Goal: Obtain resource: Download file/media

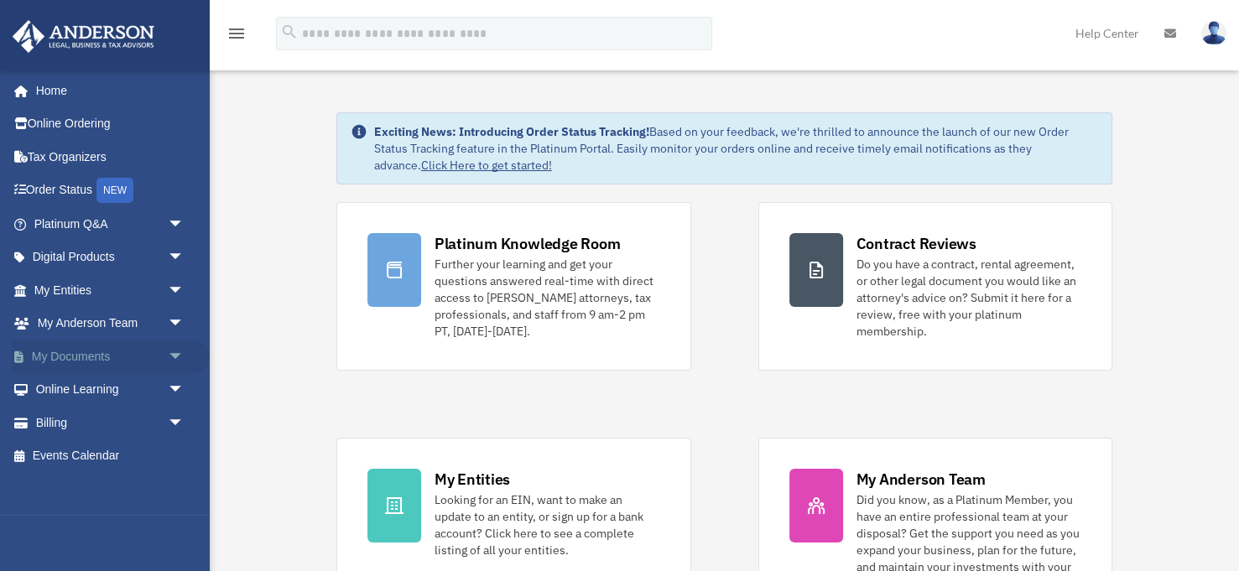
click at [122, 363] on link "My Documents arrow_drop_down" at bounding box center [111, 357] width 198 height 34
click at [178, 357] on span "arrow_drop_down" at bounding box center [185, 357] width 34 height 34
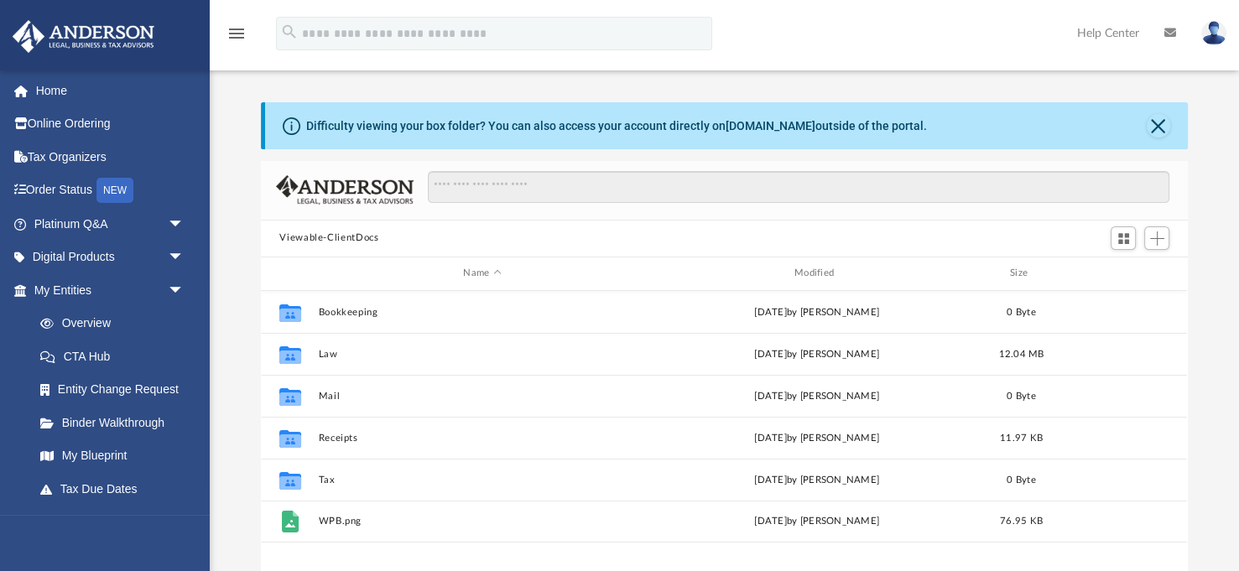
scroll to position [381, 926]
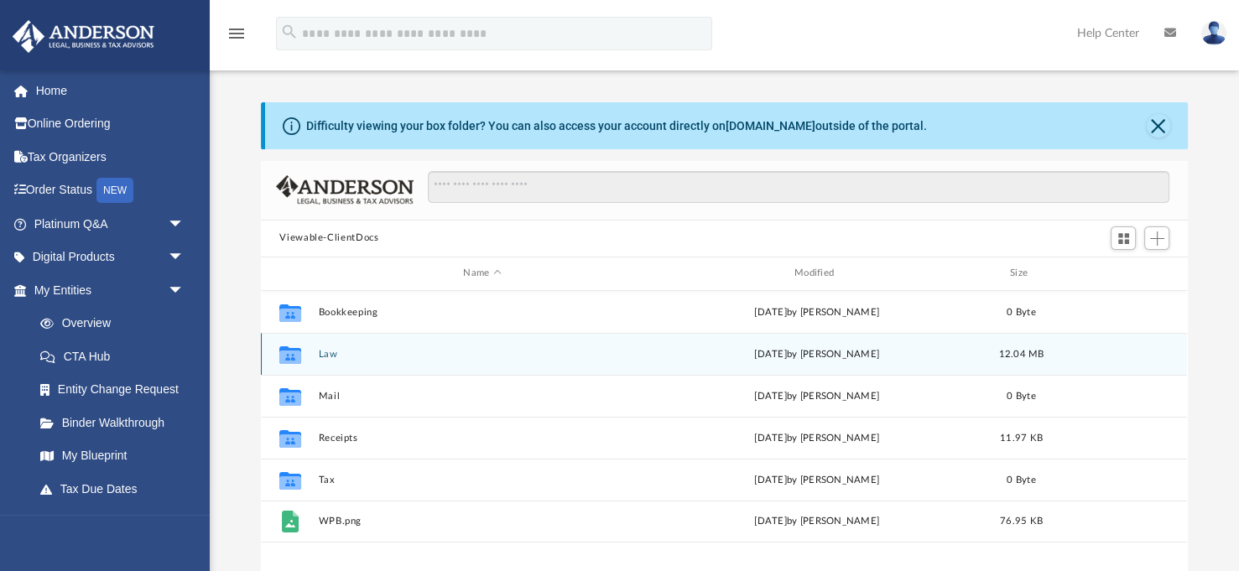
click at [325, 359] on button "Law" at bounding box center [482, 354] width 327 height 11
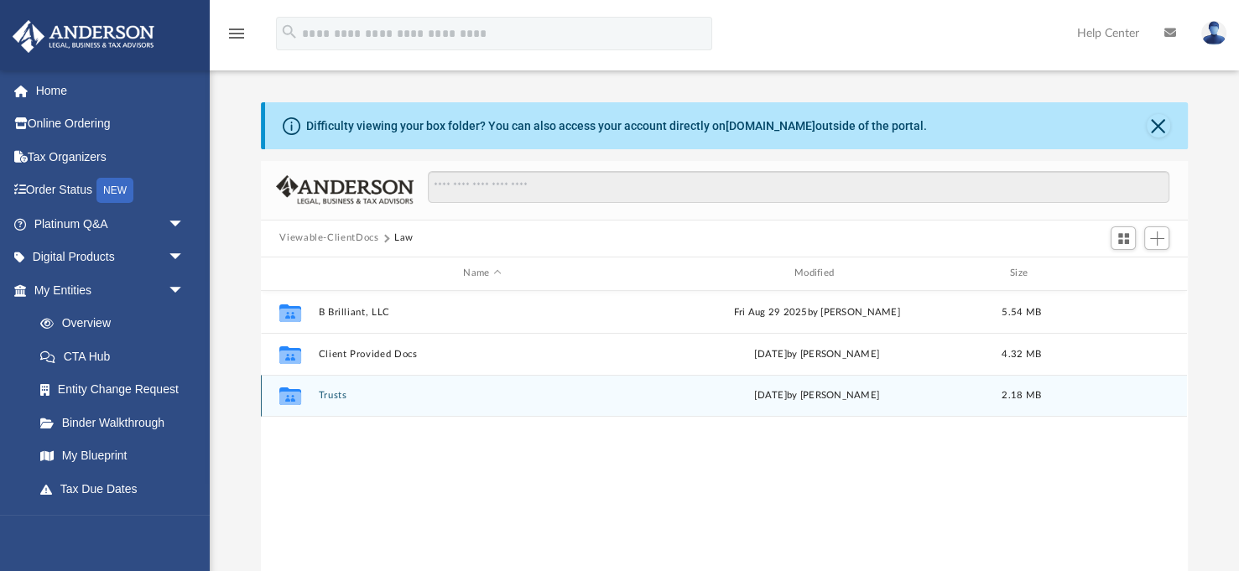
click at [337, 389] on div "Collaborated Folder Trusts [DATE] by [PERSON_NAME] 2.18 MB" at bounding box center [724, 396] width 926 height 42
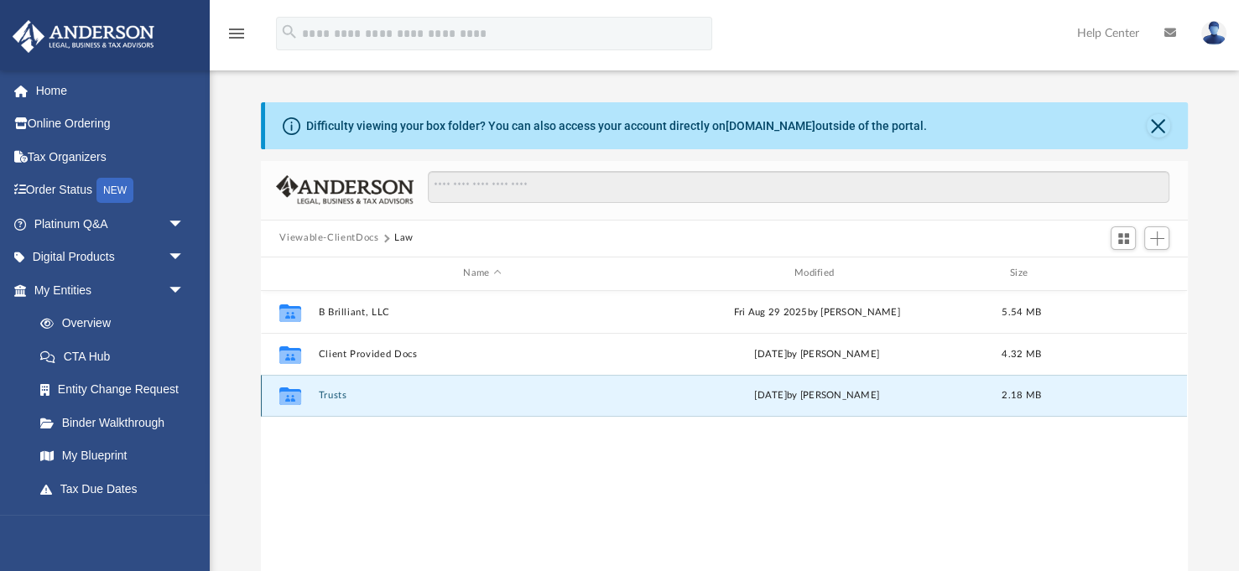
click at [335, 393] on button "Trusts" at bounding box center [482, 395] width 327 height 11
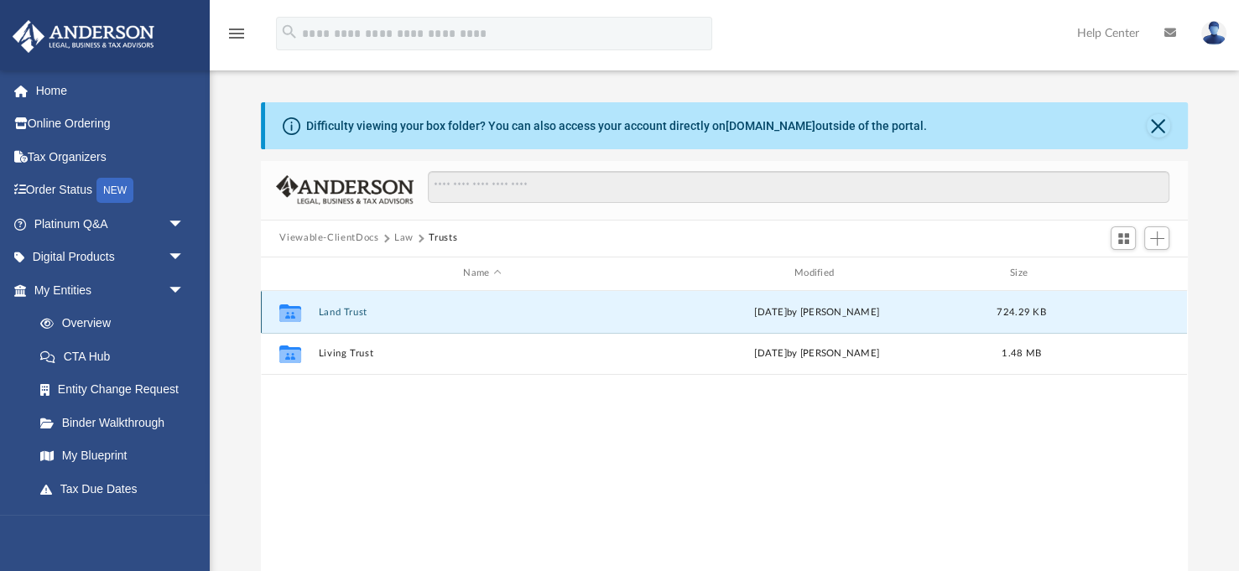
click at [334, 311] on button "Land Trust" at bounding box center [482, 312] width 327 height 11
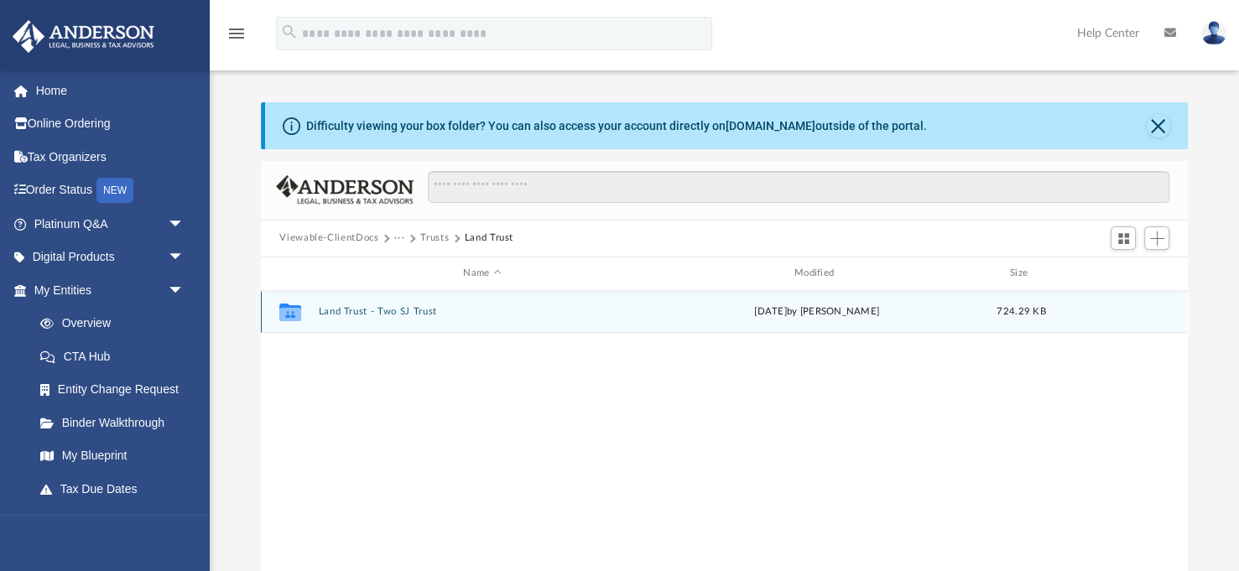
click at [334, 311] on button "Land Trust - Two SJ Trust" at bounding box center [482, 311] width 327 height 11
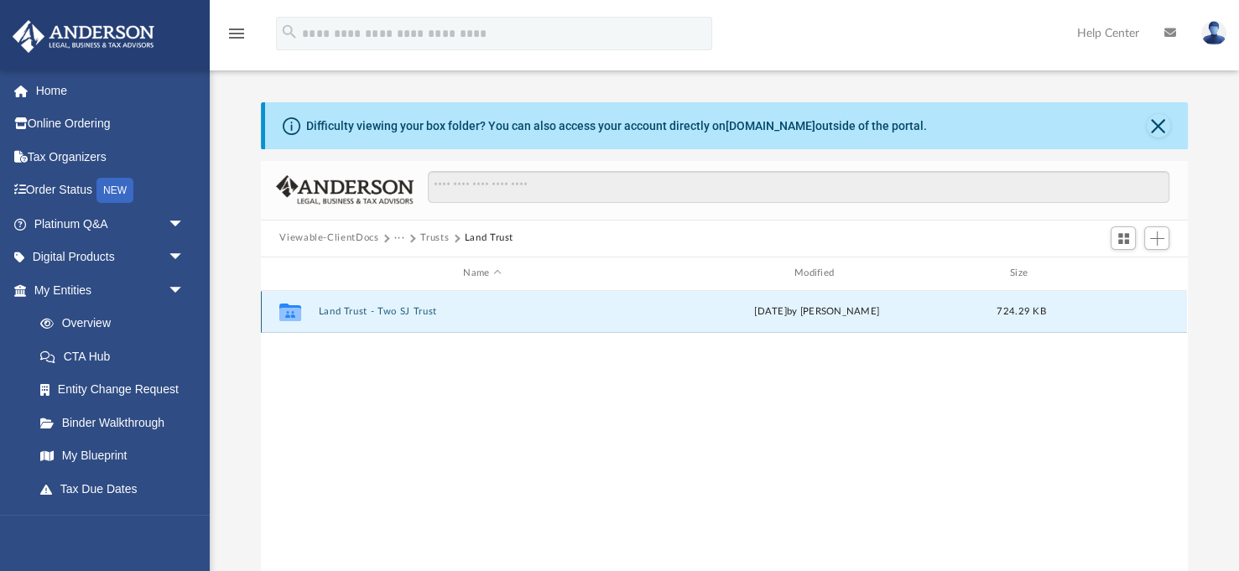
click at [334, 311] on button "Land Trust - Two SJ Trust" at bounding box center [482, 311] width 327 height 11
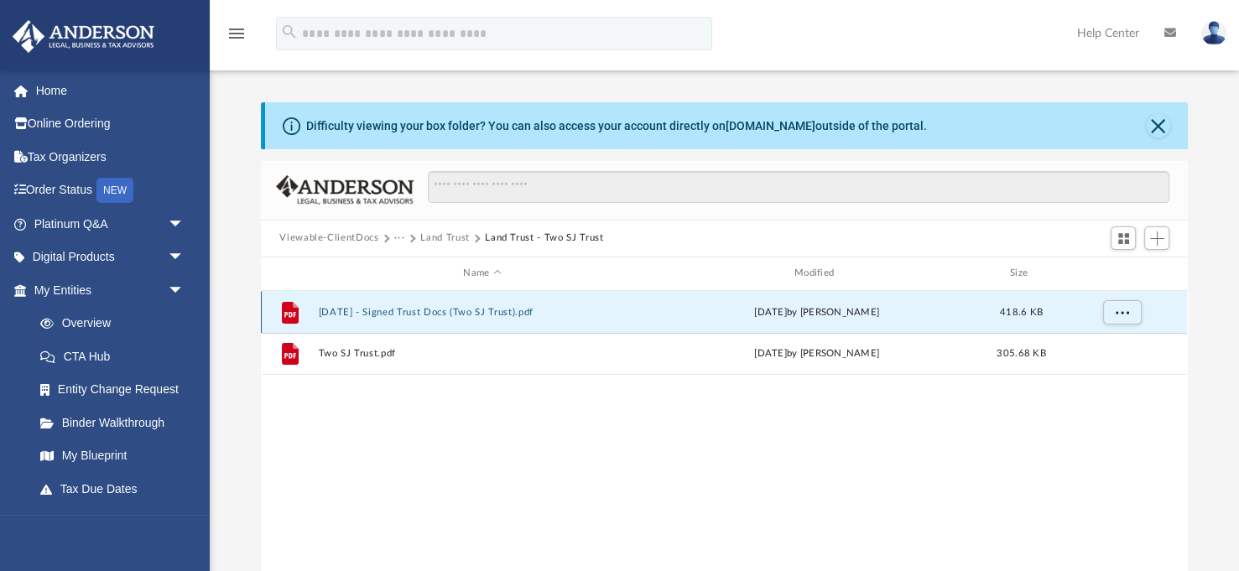
click at [372, 312] on button "[DATE] - Signed Trust Docs (Two SJ Trust).pdf" at bounding box center [482, 312] width 327 height 11
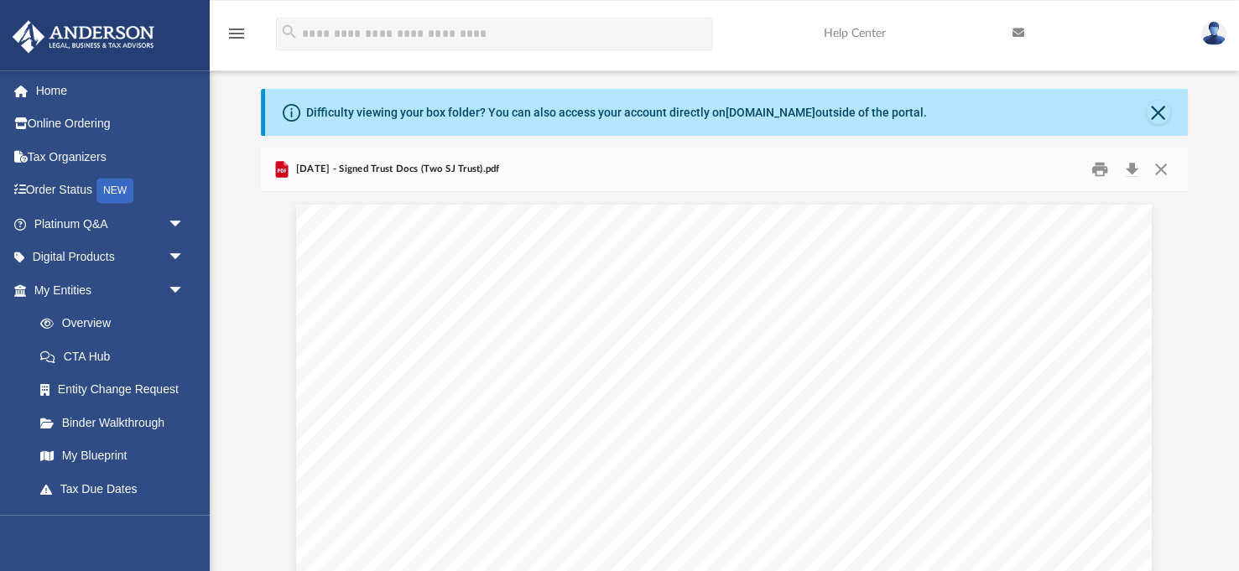
scroll to position [0, 0]
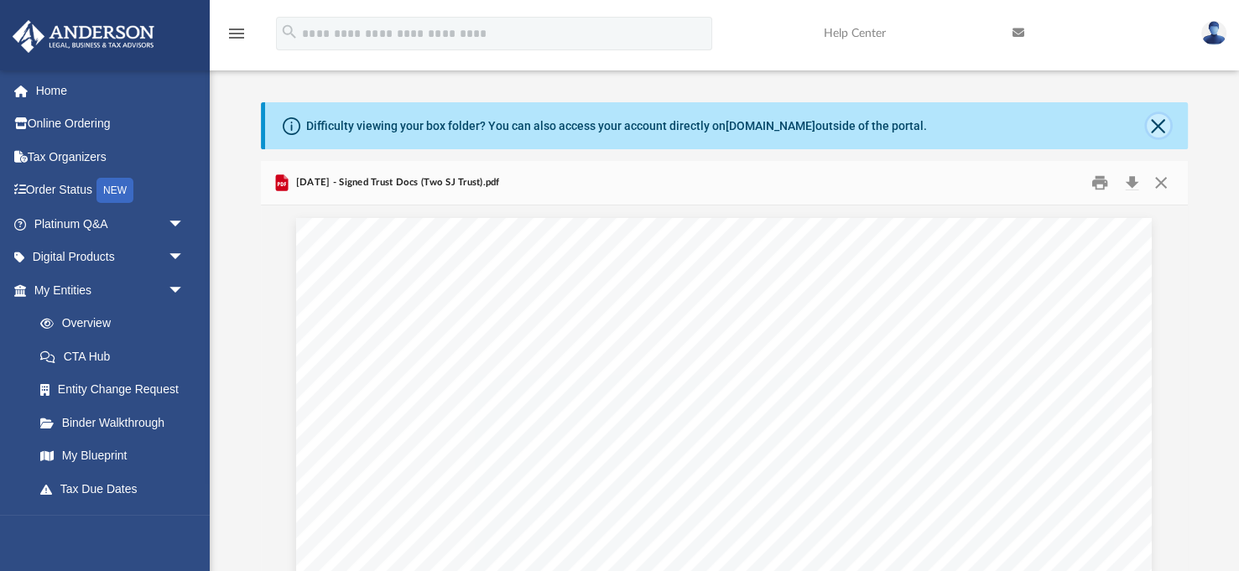
click at [1163, 133] on button "Close" at bounding box center [1158, 125] width 23 height 23
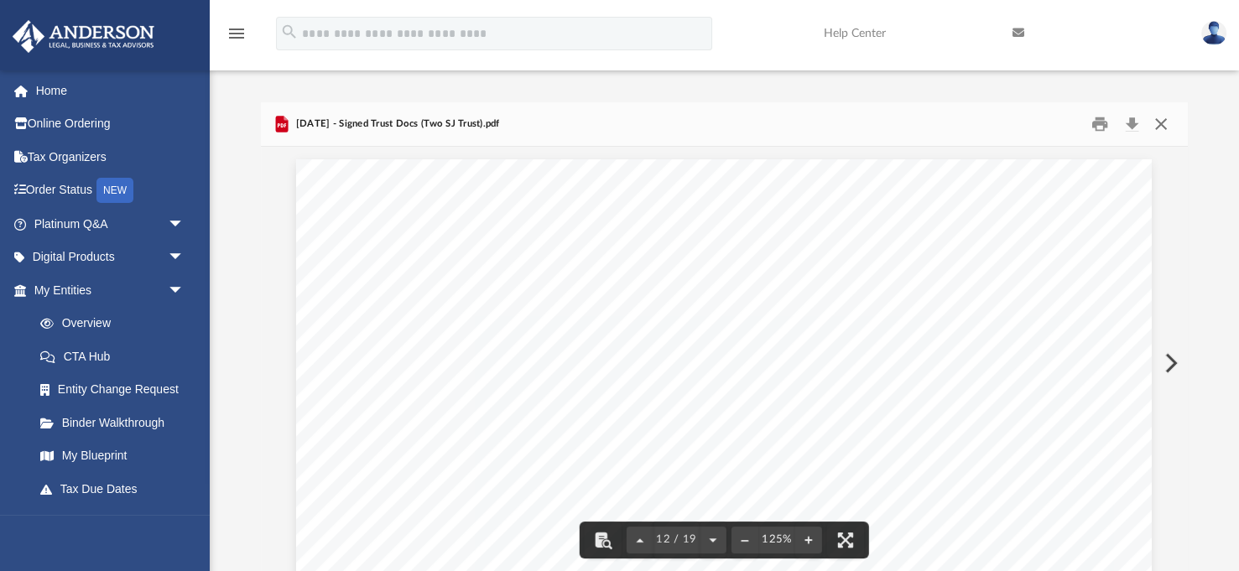
click at [1168, 129] on button "Close" at bounding box center [1161, 124] width 30 height 26
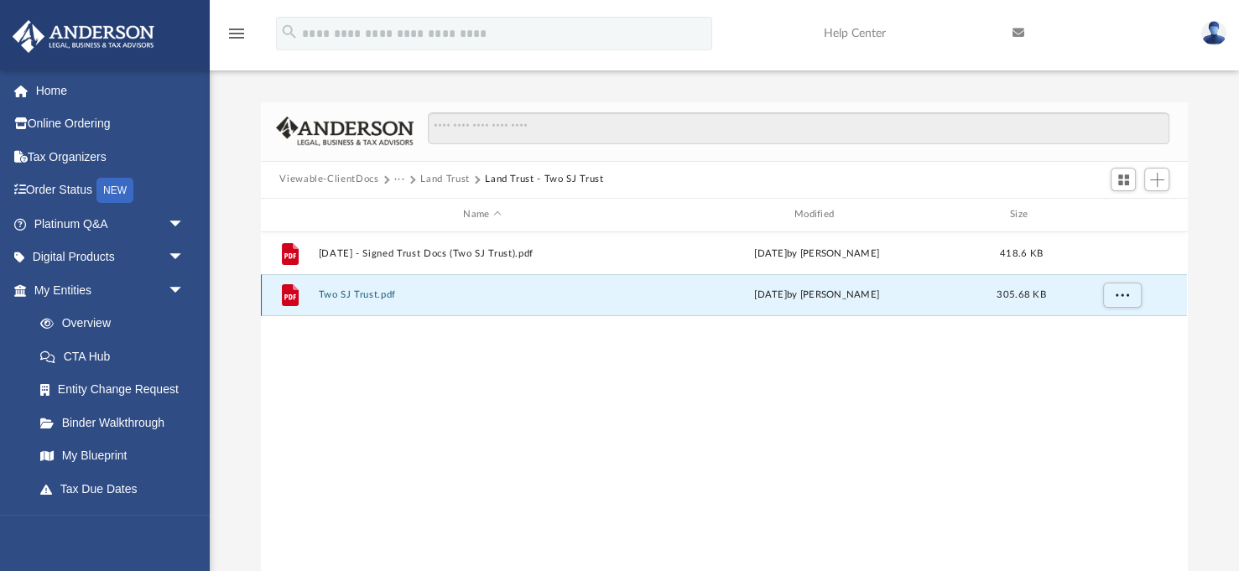
click at [369, 292] on button "Two SJ Trust.pdf" at bounding box center [482, 294] width 327 height 11
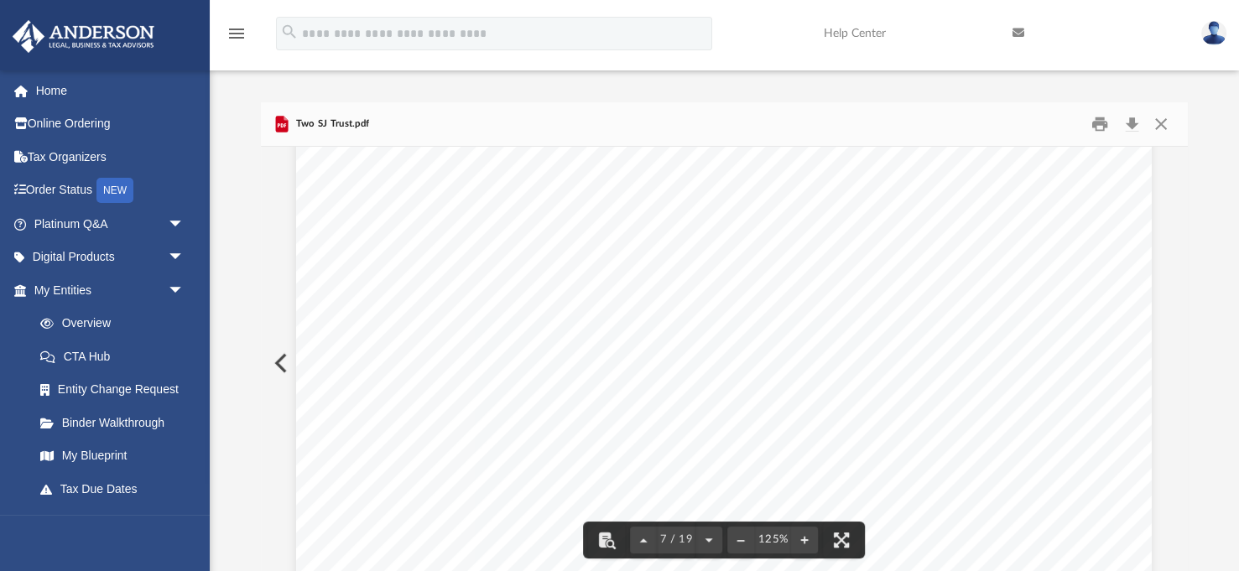
scroll to position [7087, 0]
